Goal: Task Accomplishment & Management: Use online tool/utility

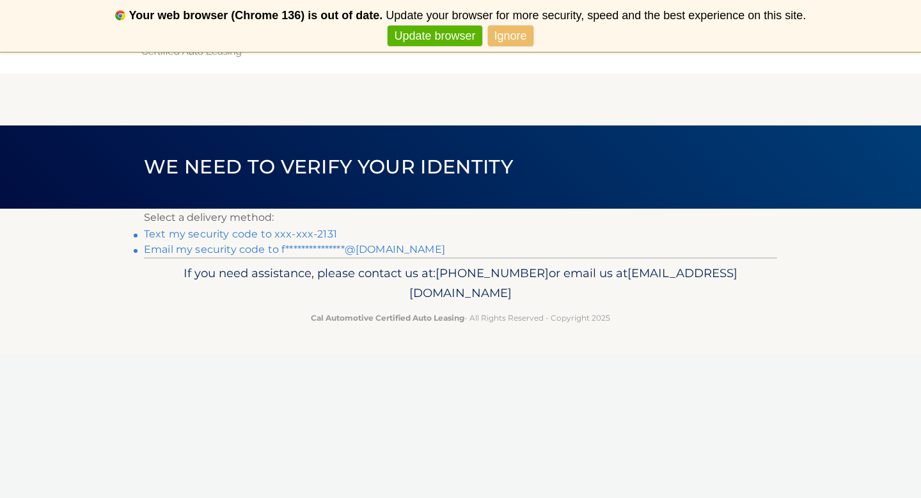
click at [308, 232] on link "Text my security code to xxx-xxx-2131" at bounding box center [240, 234] width 193 height 12
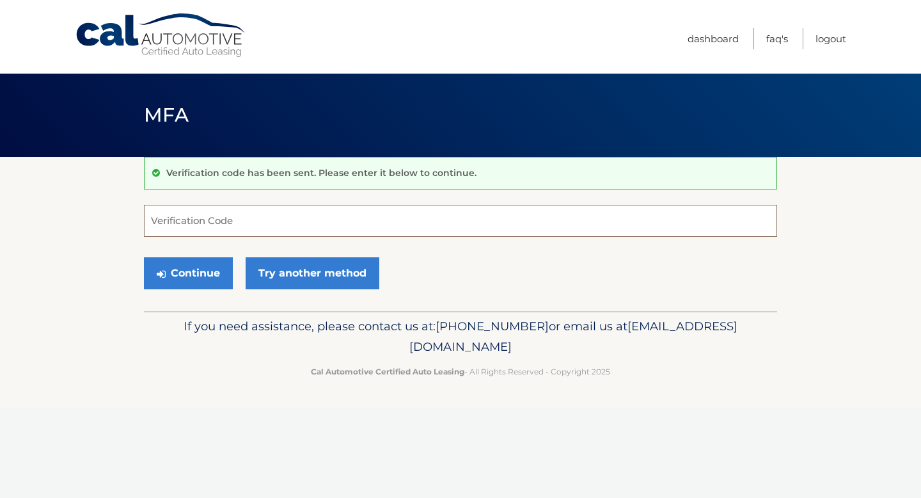
click at [303, 230] on input "Verification Code" at bounding box center [460, 221] width 633 height 32
type input "402426"
click at [171, 269] on button "Continue" at bounding box center [188, 273] width 89 height 32
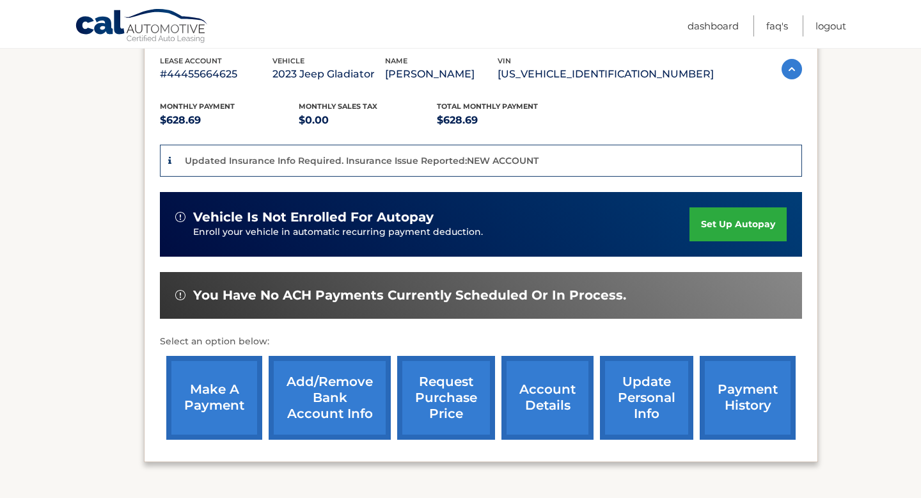
scroll to position [243, 0]
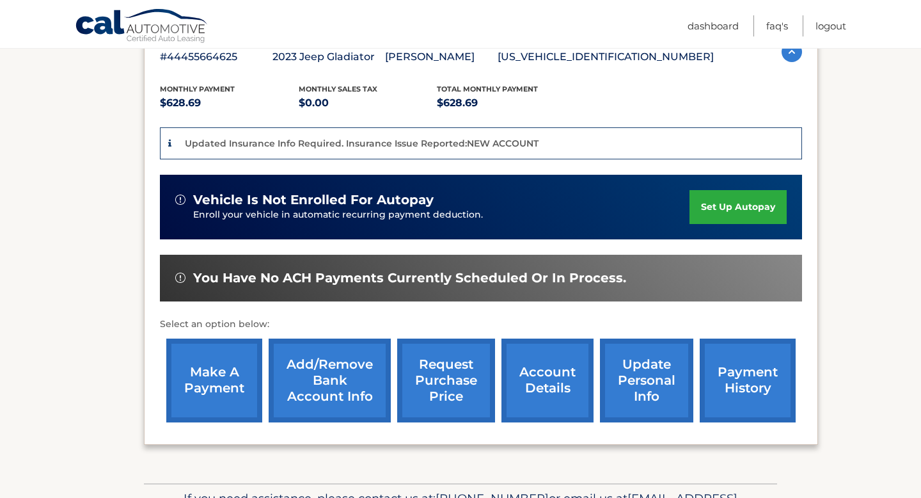
click at [233, 363] on link "make a payment" at bounding box center [214, 380] width 96 height 84
click at [212, 388] on link "make a payment" at bounding box center [214, 380] width 96 height 84
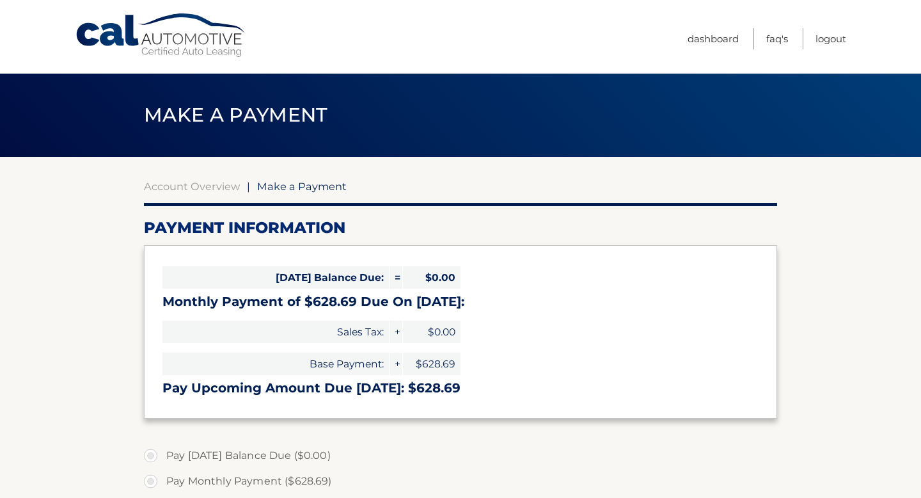
select select "MDA4MjY4OTAtNGEwOC00MDU1LWFhZmUtZWJhZTFlYmQxNjkw"
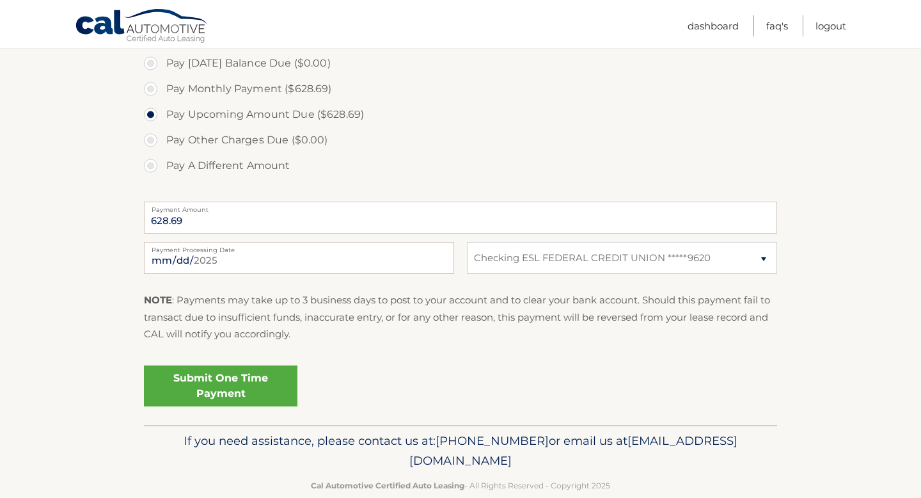
scroll to position [417, 0]
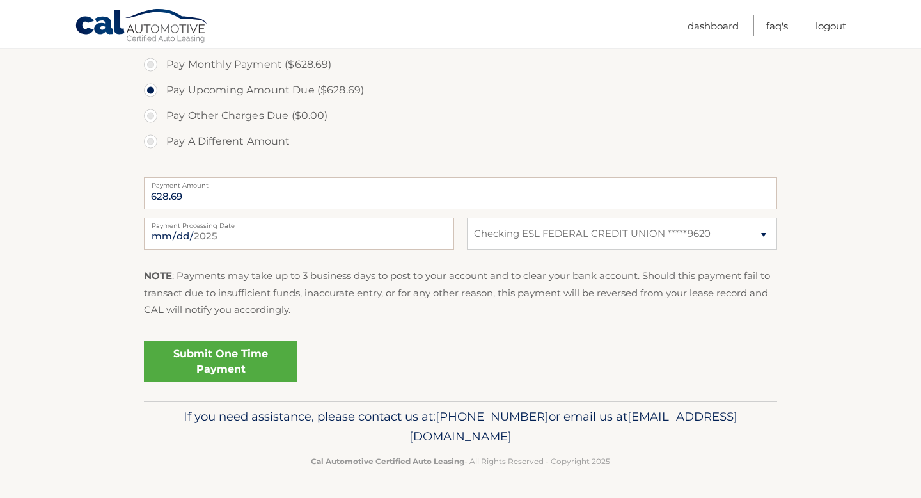
click at [260, 361] on link "Submit One Time Payment" at bounding box center [221, 361] width 154 height 41
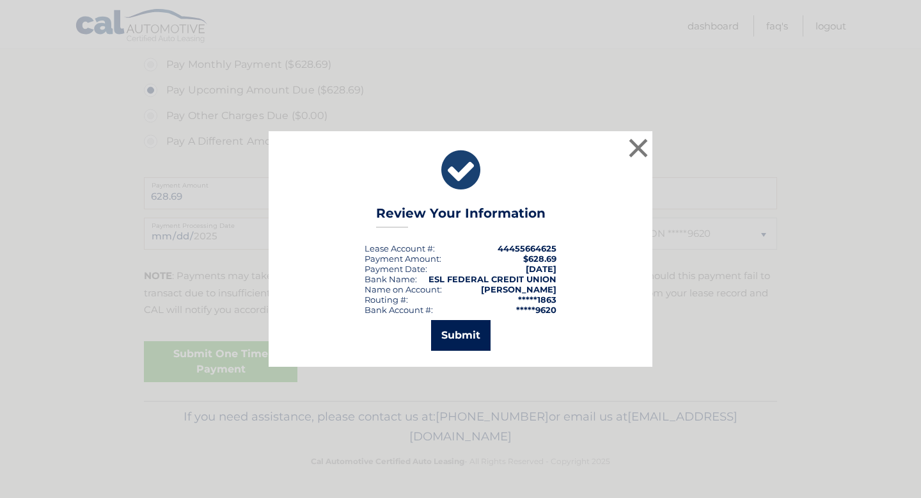
click at [466, 333] on button "Submit" at bounding box center [461, 335] width 60 height 31
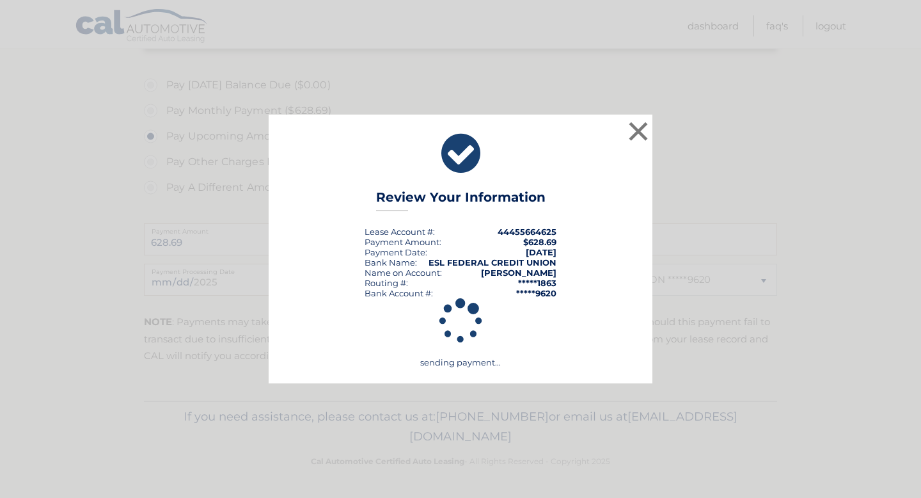
scroll to position [370, 0]
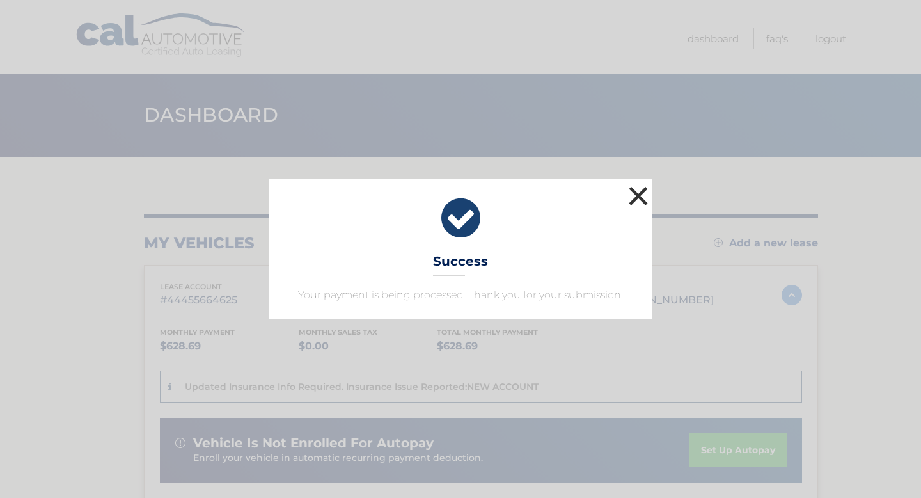
click at [637, 184] on button "×" at bounding box center [639, 196] width 26 height 26
